Goal: Information Seeking & Learning: Learn about a topic

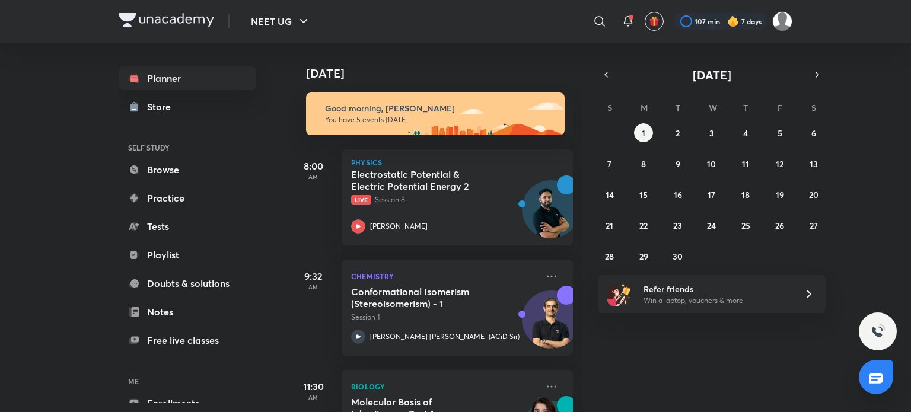
scroll to position [88, 0]
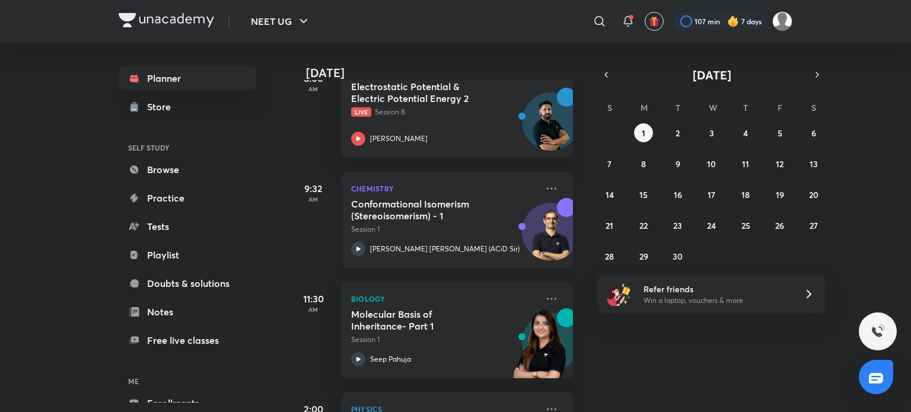
click at [438, 243] on div "[PERSON_NAME] [PERSON_NAME] (ACiD Sir)" at bounding box center [444, 249] width 186 height 14
